Goal: Contribute content: Add original content to the website for others to see

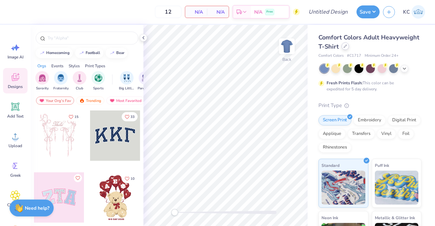
click at [347, 47] on icon at bounding box center [344, 45] width 3 height 3
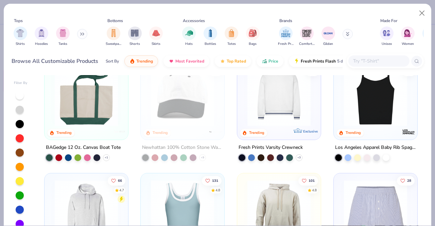
scroll to position [904, 0]
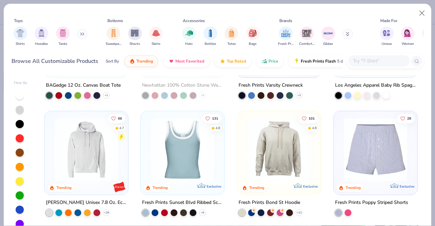
click at [180, 170] on img at bounding box center [182, 149] width 70 height 63
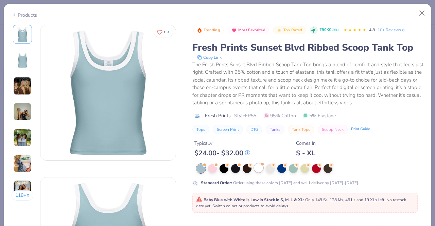
click at [261, 169] on div at bounding box center [258, 167] width 9 height 9
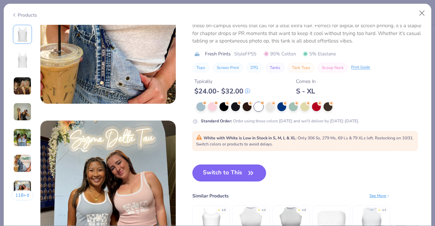
scroll to position [876, 0]
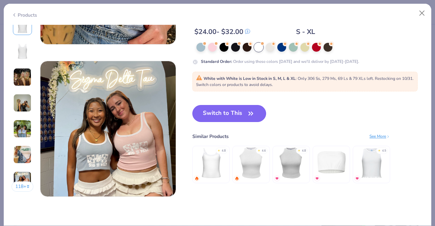
click at [226, 116] on button "Switch to This" at bounding box center [229, 113] width 74 height 17
type input "50"
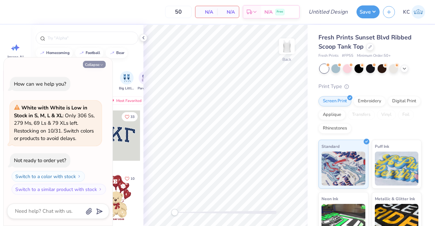
click at [102, 63] on icon "button" at bounding box center [101, 65] width 4 height 4
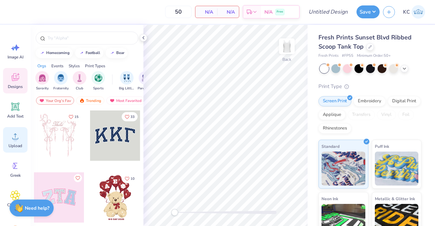
click at [15, 144] on span "Upload" at bounding box center [15, 145] width 14 height 5
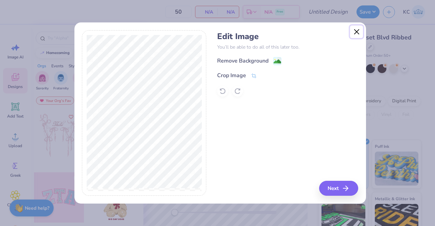
click at [354, 32] on button "Close" at bounding box center [356, 31] width 13 height 13
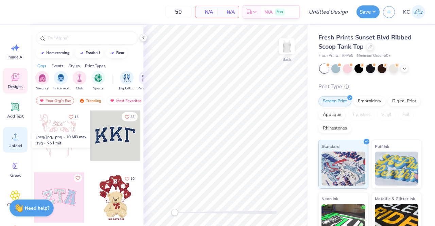
click at [15, 135] on icon at bounding box center [15, 136] width 10 height 10
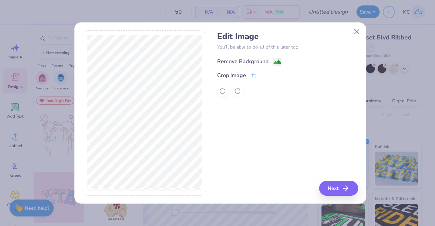
click at [242, 58] on div "Remove Background" at bounding box center [242, 61] width 51 height 8
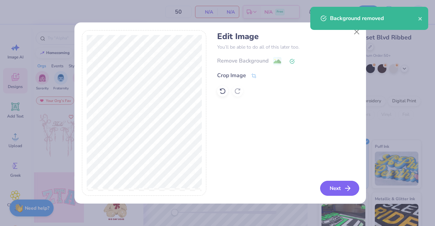
click at [337, 192] on button "Next" at bounding box center [339, 188] width 39 height 15
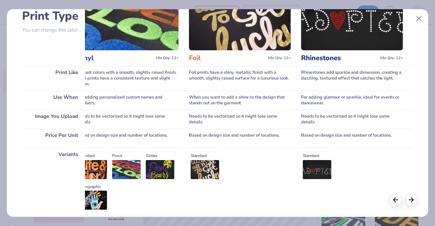
scroll to position [112, 0]
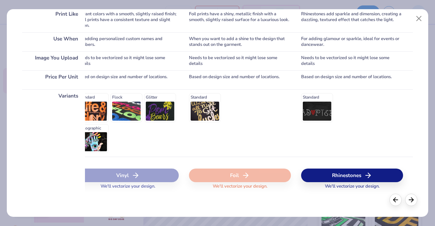
click at [334, 171] on div "Rhinestones" at bounding box center [352, 175] width 102 height 14
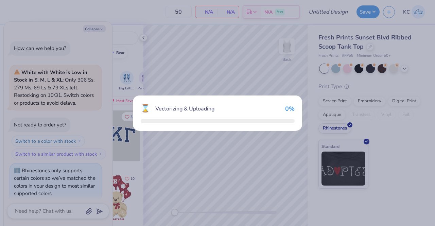
scroll to position [5, 0]
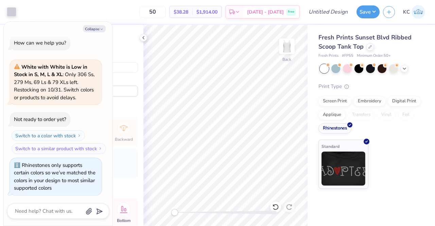
type textarea "x"
type input "8.11"
type input "3.28"
type input "0.59"
click at [289, 43] on img at bounding box center [286, 46] width 27 height 27
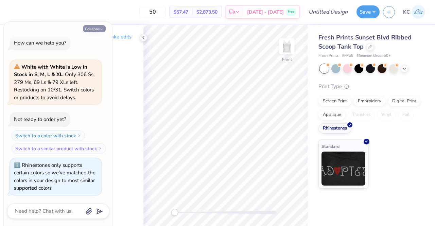
click at [98, 28] on button "Collapse" at bounding box center [94, 28] width 23 height 7
type textarea "x"
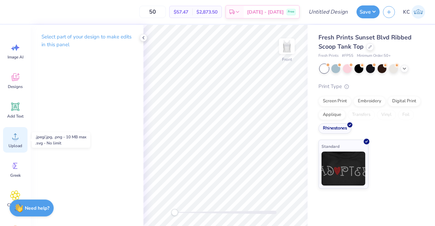
click at [18, 134] on icon at bounding box center [15, 136] width 10 height 10
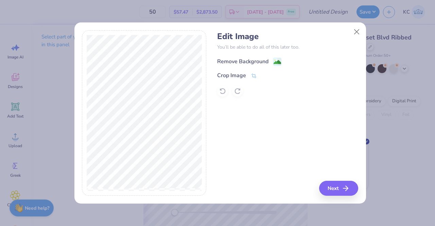
click at [255, 59] on div "Remove Background" at bounding box center [242, 61] width 51 height 8
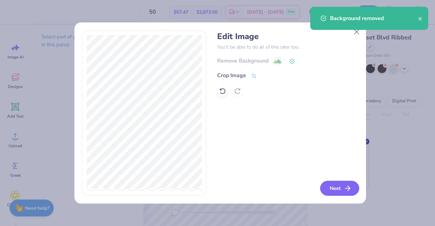
click at [340, 188] on button "Next" at bounding box center [339, 188] width 39 height 15
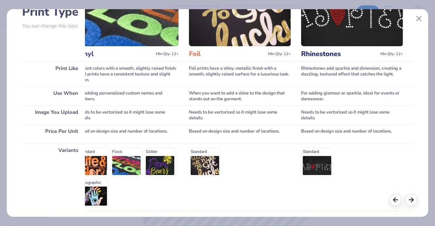
scroll to position [112, 0]
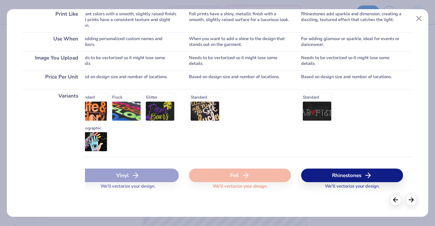
click at [337, 171] on div "Rhinestones" at bounding box center [352, 175] width 102 height 14
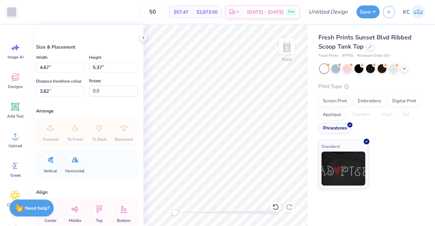
type input "3.25"
type input "3.73"
type input "0.25"
type input "2.54"
type input "2.92"
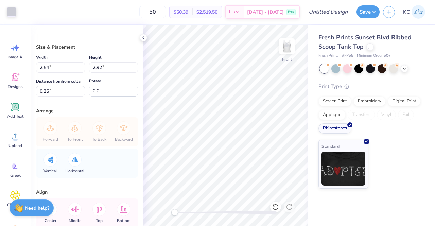
type input "2.26"
type input "2.60"
type input "1.72"
type input "1.97"
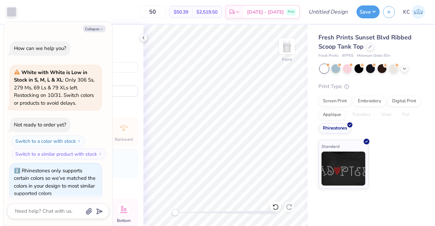
scroll to position [47, 0]
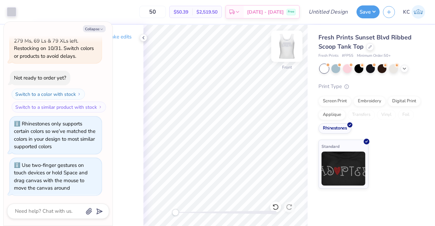
click at [287, 44] on img at bounding box center [286, 46] width 27 height 27
click at [284, 46] on img at bounding box center [286, 46] width 27 height 27
click at [294, 44] on img at bounding box center [286, 46] width 27 height 27
click at [287, 45] on img at bounding box center [286, 46] width 27 height 27
type textarea "x"
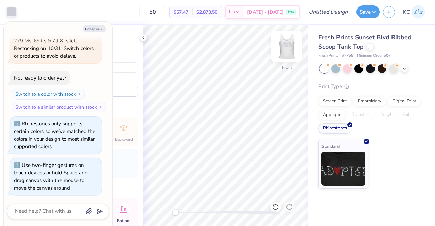
type input "1.96"
type input "2.26"
click at [286, 53] on img at bounding box center [286, 46] width 27 height 27
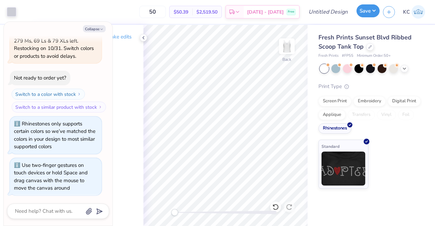
click at [368, 13] on button "Save" at bounding box center [367, 10] width 23 height 13
type textarea "x"
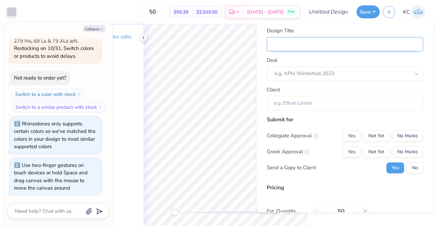
click at [316, 43] on input "Design Title" at bounding box center [344, 44] width 156 height 15
type input "S"
type textarea "x"
type input "S"
type textarea "x"
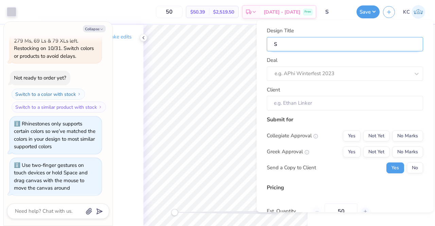
type input "Sp"
type textarea "x"
type input "Sp"
type textarea "x"
type input "Spr"
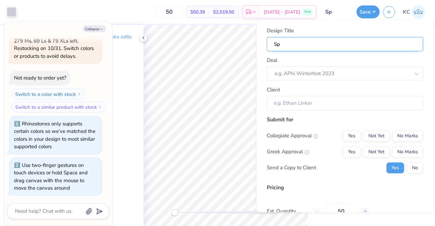
type textarea "x"
type input "Spr"
type textarea "x"
type input "Spri"
type textarea "x"
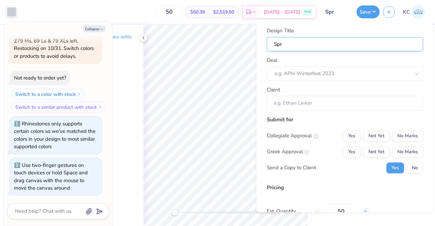
type input "Spri"
type textarea "x"
type input "Sprit"
type textarea "x"
type input "Sprit"
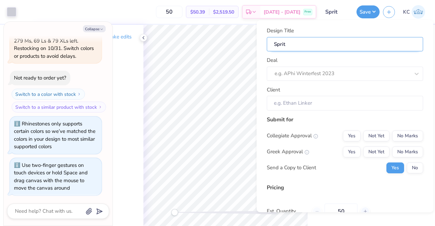
type textarea "x"
type input "Sprite"
type textarea "x"
type input "Sprite"
type textarea "x"
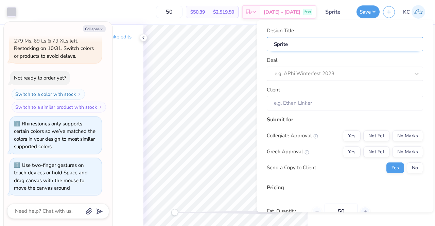
type input "Sprite"
type textarea "x"
type input "Sprite"
type textarea "x"
type input "Sprite d"
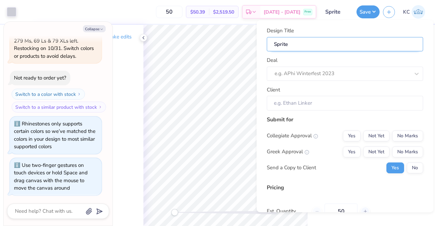
type textarea "x"
type input "Sprite d"
type textarea "x"
type input "Sprite da"
type textarea "x"
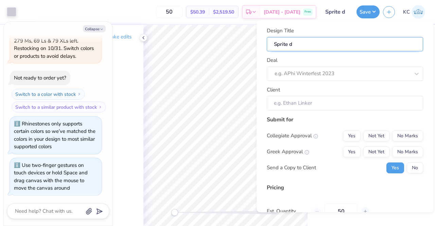
type input "Sprite da"
type textarea "x"
type input "Sprite dat"
type textarea "x"
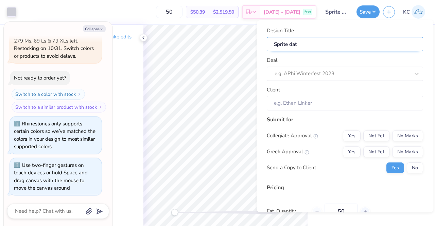
type input "Sprite date"
type textarea "x"
type input "Sprite dates"
type textarea "x"
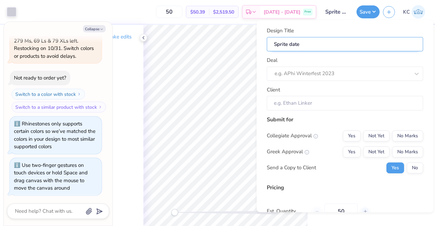
type input "Sprite dates"
type textarea "x"
type input "Sprite dates"
type textarea "x"
type input "Sprite dates"
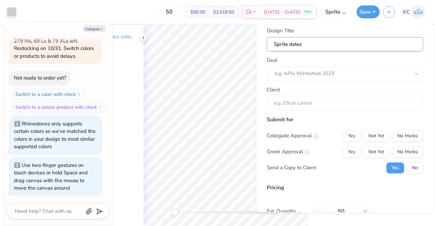
type textarea "x"
type input "Sprite dates"
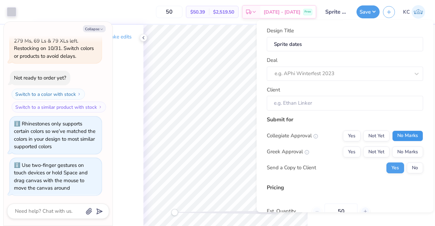
click at [396, 138] on button "No Marks" at bounding box center [407, 135] width 31 height 11
click at [356, 154] on div "Yes Not Yet No Marks" at bounding box center [383, 151] width 80 height 11
click at [349, 153] on button "Yes" at bounding box center [352, 151] width 18 height 11
type textarea "x"
type input "– –"
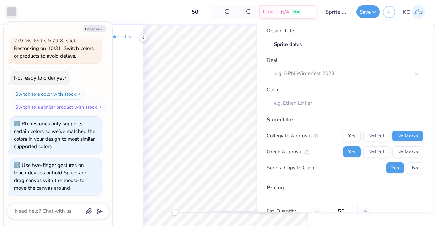
type textarea "x"
type input "$50.39"
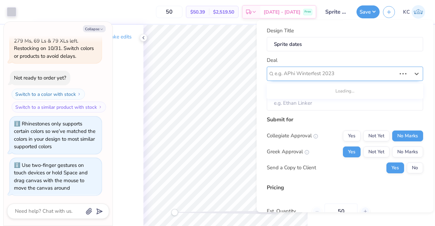
click at [299, 70] on div at bounding box center [335, 73] width 122 height 9
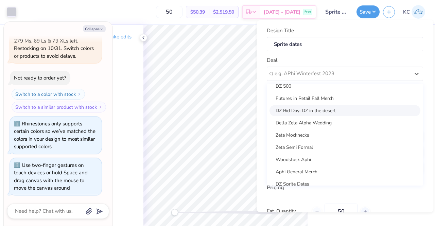
scroll to position [0, 0]
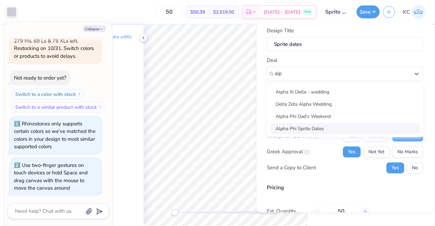
click at [312, 125] on div "Alpha Phi Sprite Dates" at bounding box center [344, 128] width 151 height 11
type input "alp"
type textarea "x"
type input "[PERSON_NAME]"
type input "– –"
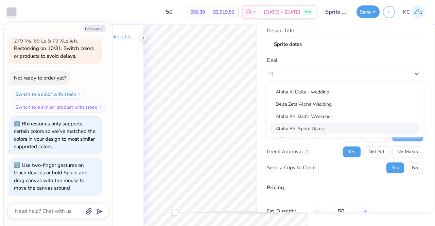
type textarea "x"
type input "$59.75"
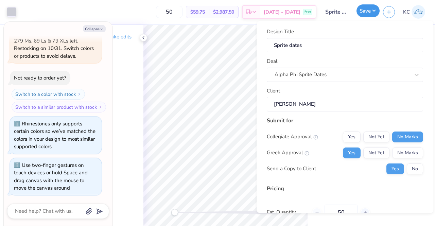
click at [369, 13] on button "Save" at bounding box center [367, 10] width 23 height 13
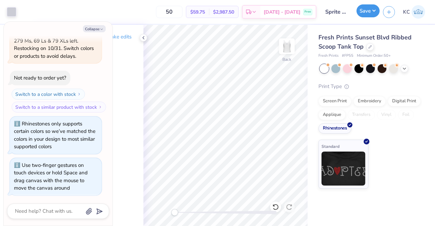
click at [368, 13] on button "Save" at bounding box center [367, 10] width 23 height 13
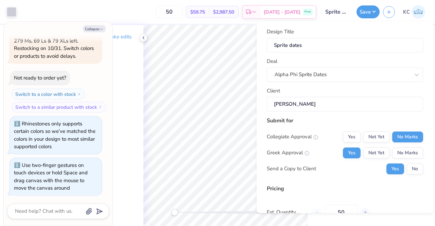
scroll to position [66, 0]
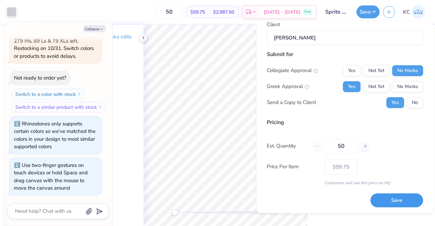
click at [385, 203] on button "Save" at bounding box center [396, 200] width 53 height 14
type textarea "x"
type input "– –"
type textarea "x"
type input "$59.75"
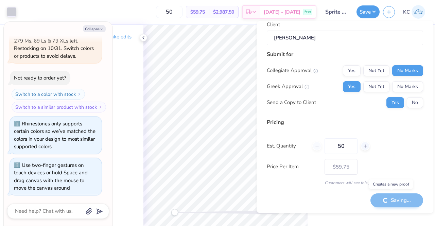
type textarea "x"
type input "– –"
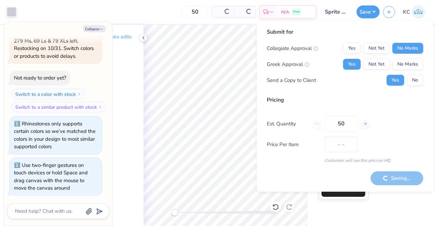
type textarea "x"
type input "$50.39"
type textarea "x"
type input "– –"
type textarea "x"
